Goal: Navigation & Orientation: Find specific page/section

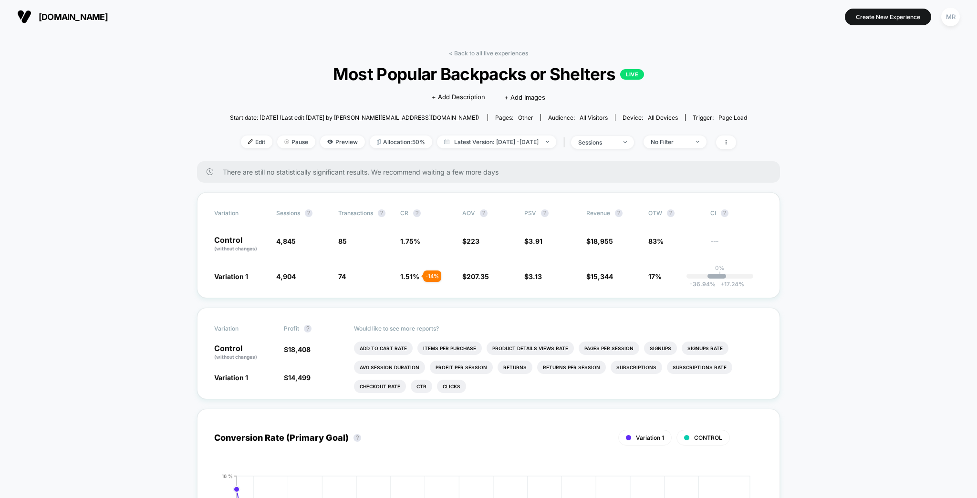
click at [948, 17] on div "MR" at bounding box center [950, 17] width 19 height 19
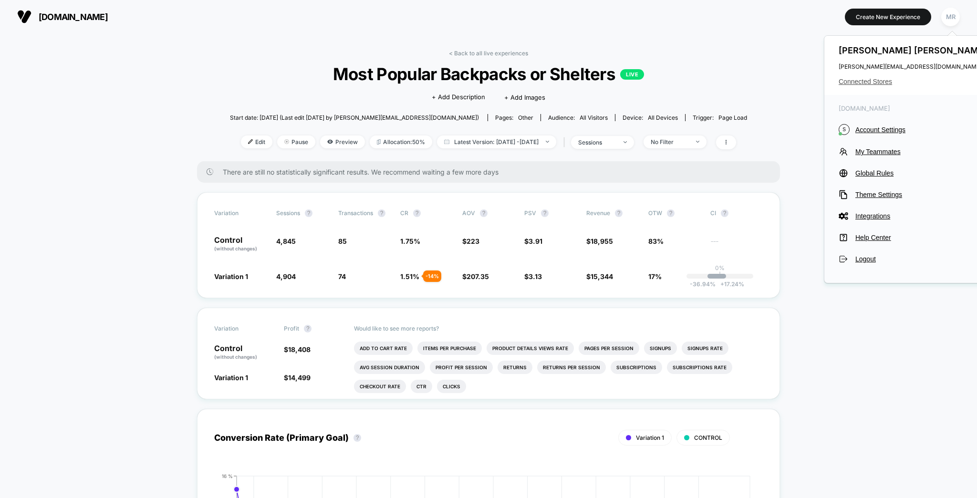
click at [900, 74] on div "[PERSON_NAME] [PERSON_NAME][EMAIL_ADDRESS][DOMAIN_NAME] Connected Stores" at bounding box center [913, 65] width 179 height 59
click at [897, 78] on span "Connected Stores" at bounding box center [914, 82] width 151 height 8
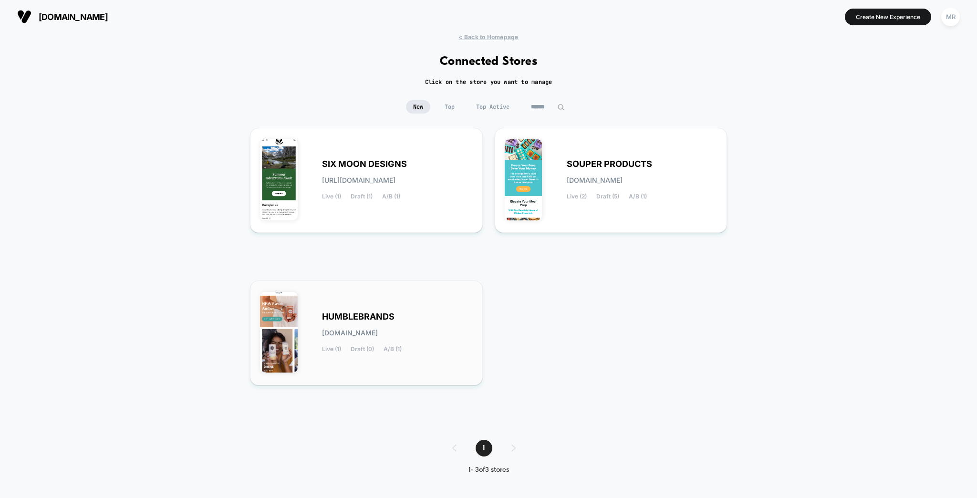
click at [372, 313] on span "HUMBLEBRANDS" at bounding box center [358, 316] width 73 height 7
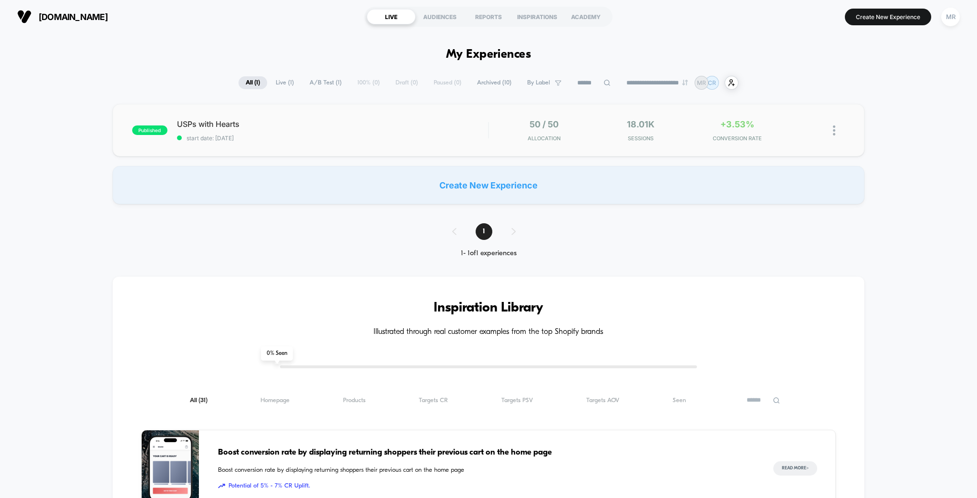
click at [267, 122] on span "USPs with Hearts" at bounding box center [333, 124] width 312 height 10
